Goal: Transaction & Acquisition: Purchase product/service

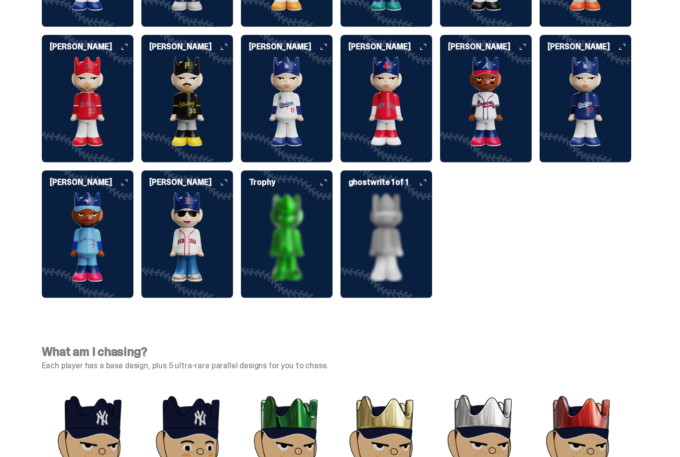
scroll to position [2454, 0]
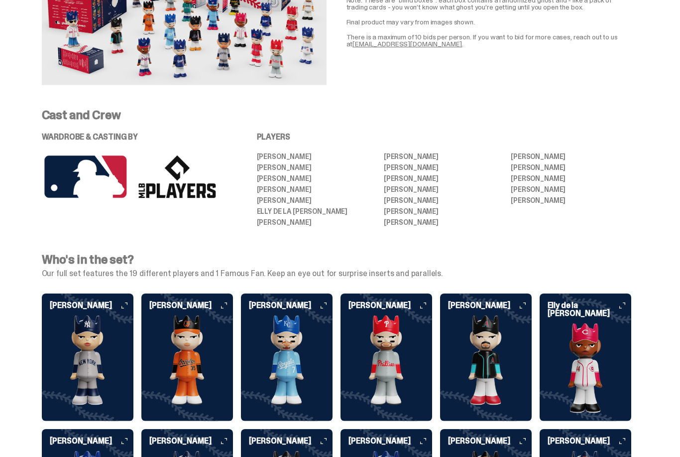
scroll to position [1918, 0]
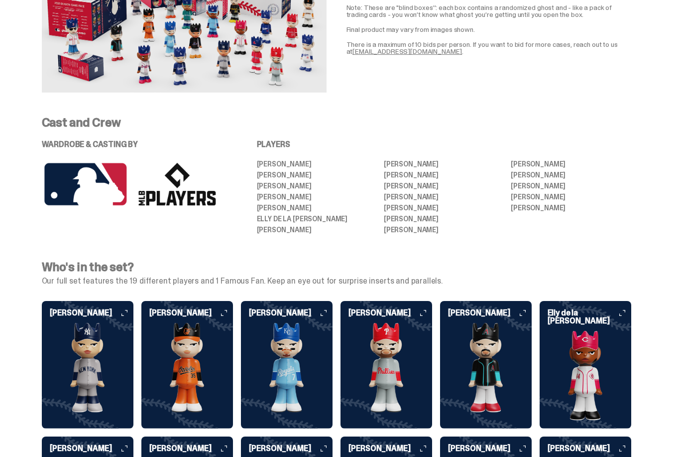
click at [636, 153] on div "Cast and Crew WARDROBE & CASTING BY PLAYERS [PERSON_NAME] [PERSON_NAME] [PERSON…" at bounding box center [337, 175] width 638 height 117
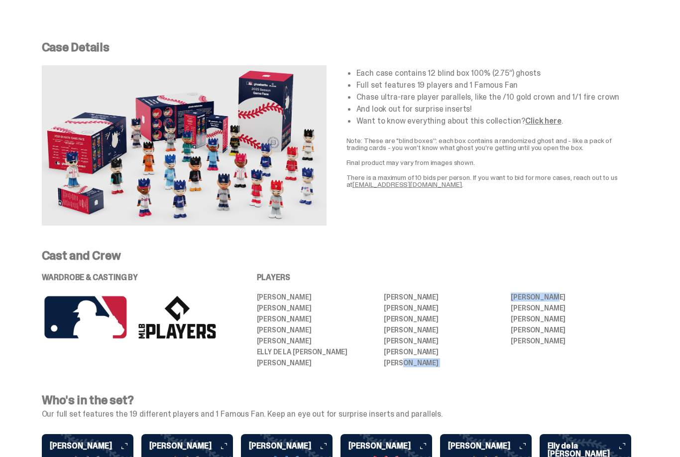
scroll to position [1784, 0]
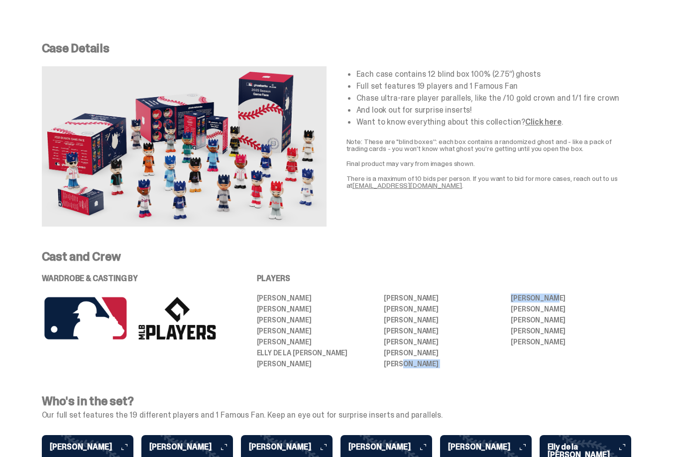
click at [617, 195] on div "Each case contains 12 blind box 100% (2.75”) ghosts Full set features 19 player…" at bounding box center [489, 147] width 285 height 160
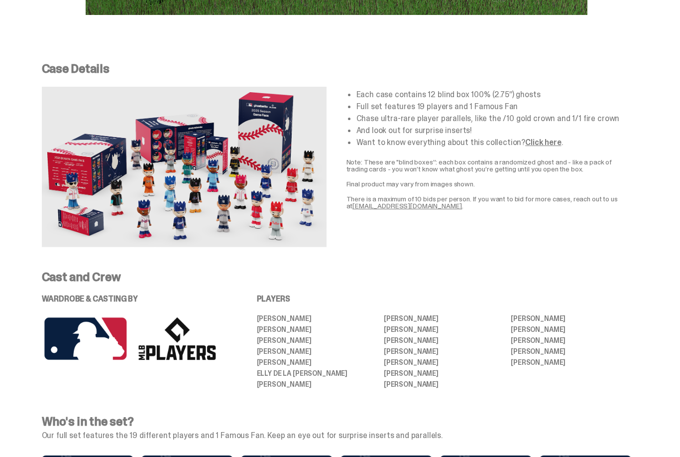
scroll to position [1765, 0]
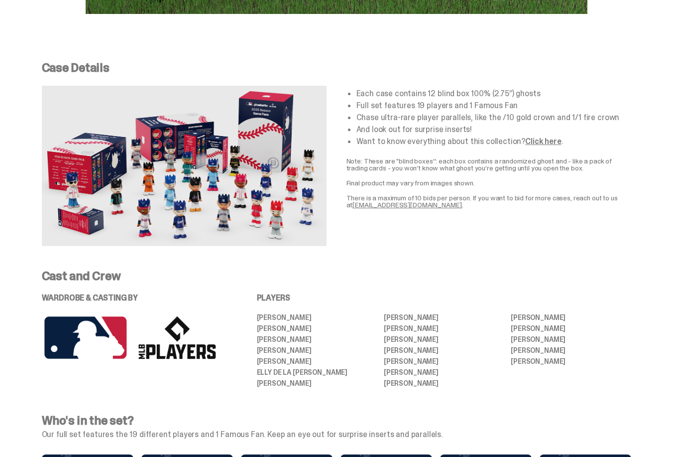
click at [549, 136] on link "Click here" at bounding box center [543, 141] width 36 height 10
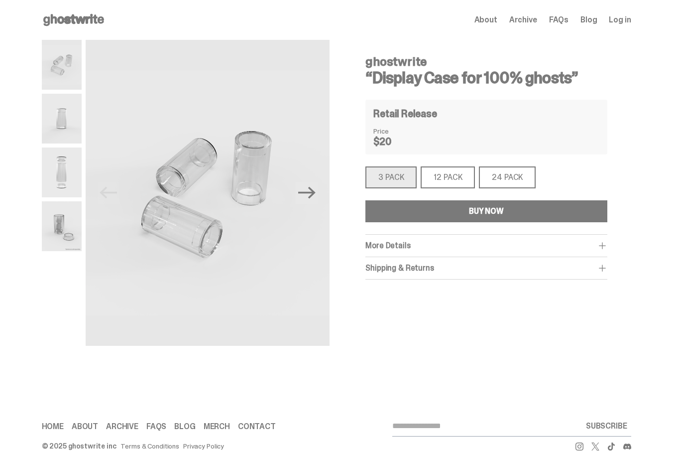
scroll to position [13, 0]
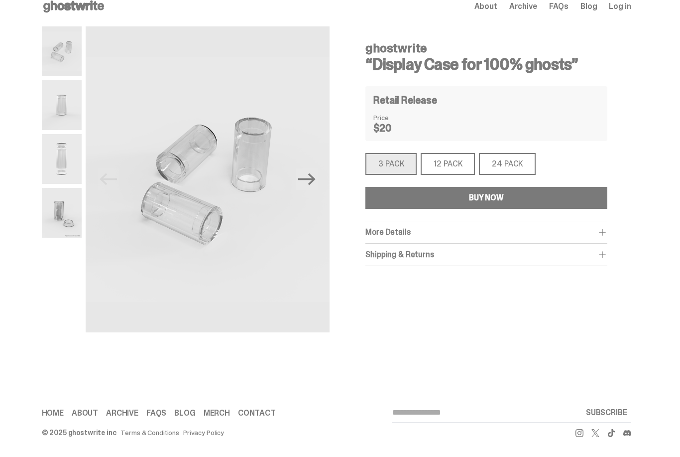
click at [463, 174] on div "12 PACK" at bounding box center [448, 164] width 54 height 22
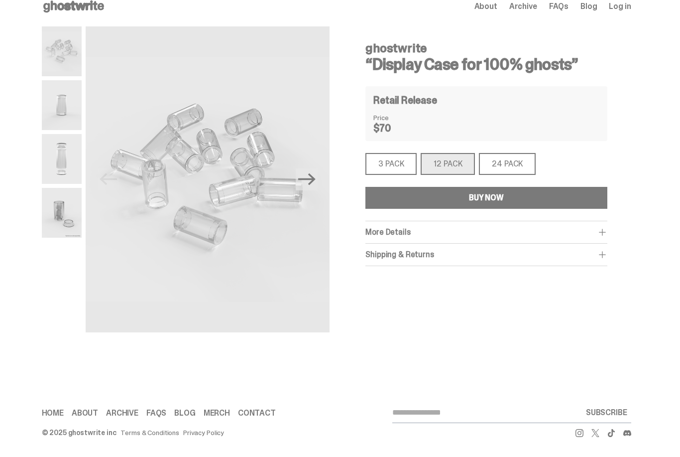
click at [464, 156] on div "12 PACK" at bounding box center [448, 164] width 54 height 22
click at [407, 168] on div "3 PACK" at bounding box center [391, 164] width 51 height 22
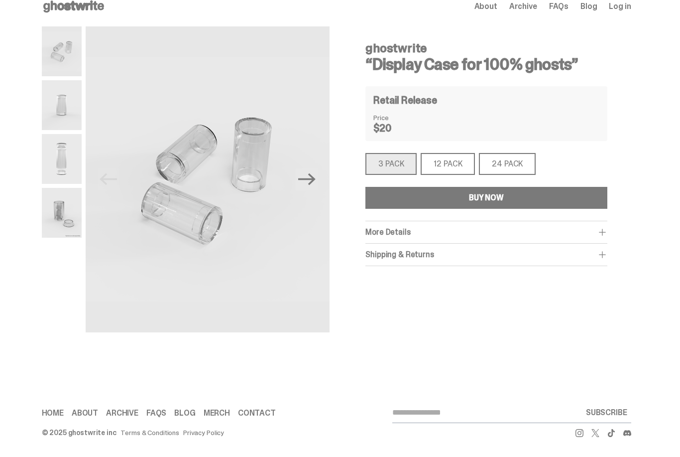
click at [465, 162] on div "12 PACK" at bounding box center [448, 164] width 54 height 22
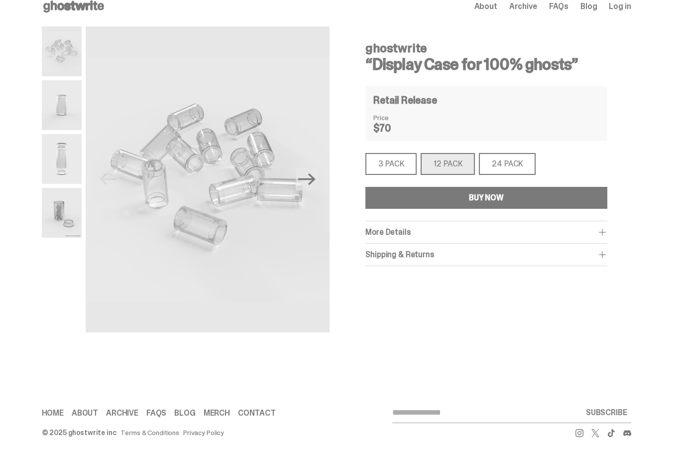
click at [530, 164] on div "24 PACK" at bounding box center [507, 164] width 57 height 22
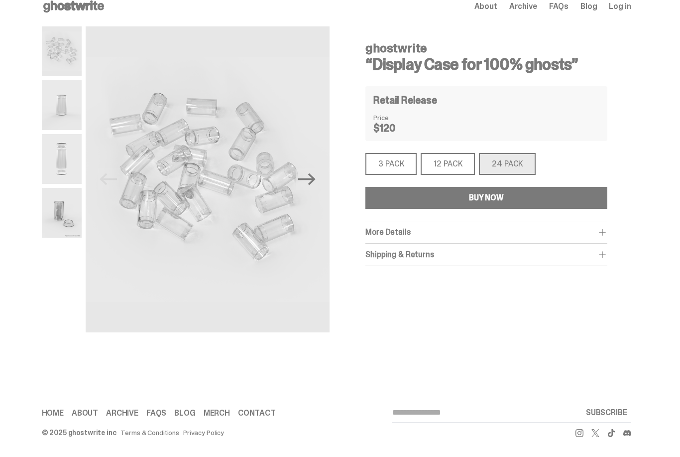
click at [412, 170] on div "3 PACK" at bounding box center [391, 164] width 51 height 22
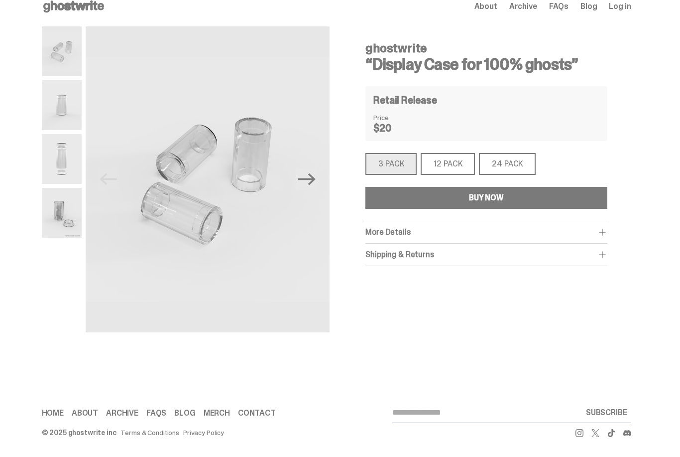
click at [459, 159] on div "12 PACK" at bounding box center [448, 164] width 54 height 22
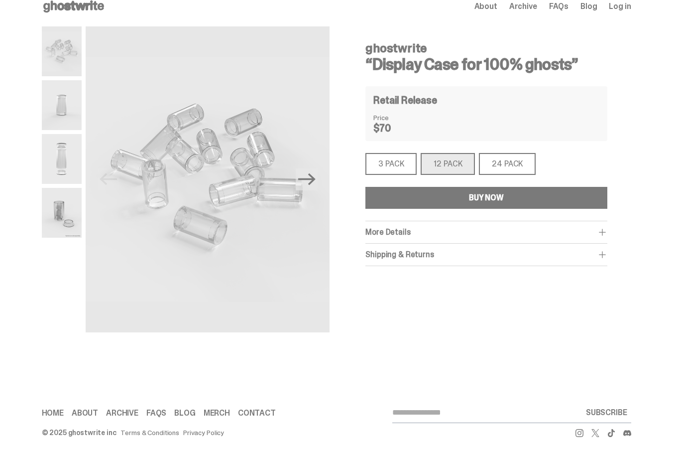
click at [638, 298] on div "ghostwrite “Display Case for 100% ghosts” Previous Next ghostwrite “Display Cas…" at bounding box center [337, 204] width 638 height 356
click at [599, 333] on div "ghostwrite “Display Case for 100% ghosts” Retail Release Price $70 3 PACK 3 PAC…" at bounding box center [486, 194] width 289 height 336
